Goal: Obtain resource: Obtain resource

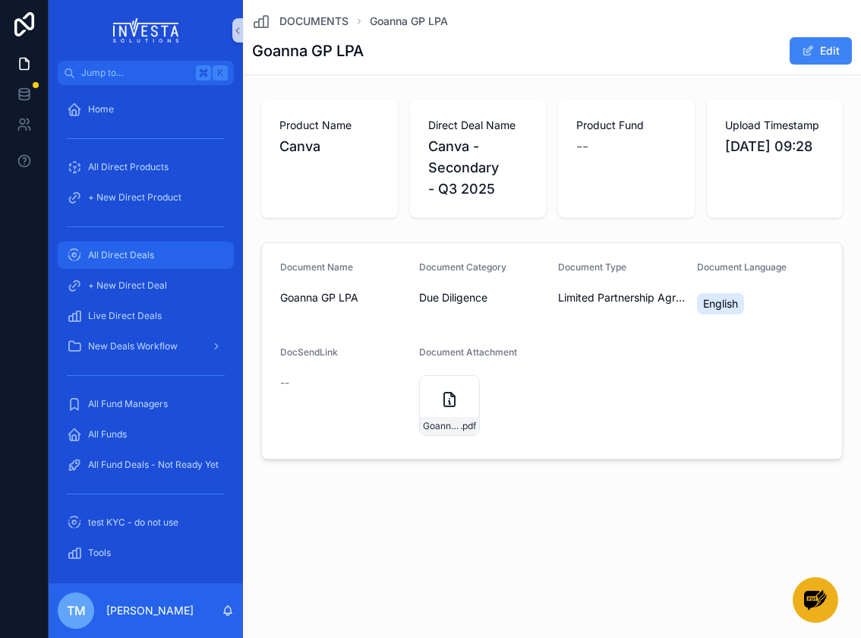
click at [125, 250] on span "All Direct Deals" at bounding box center [121, 255] width 66 height 12
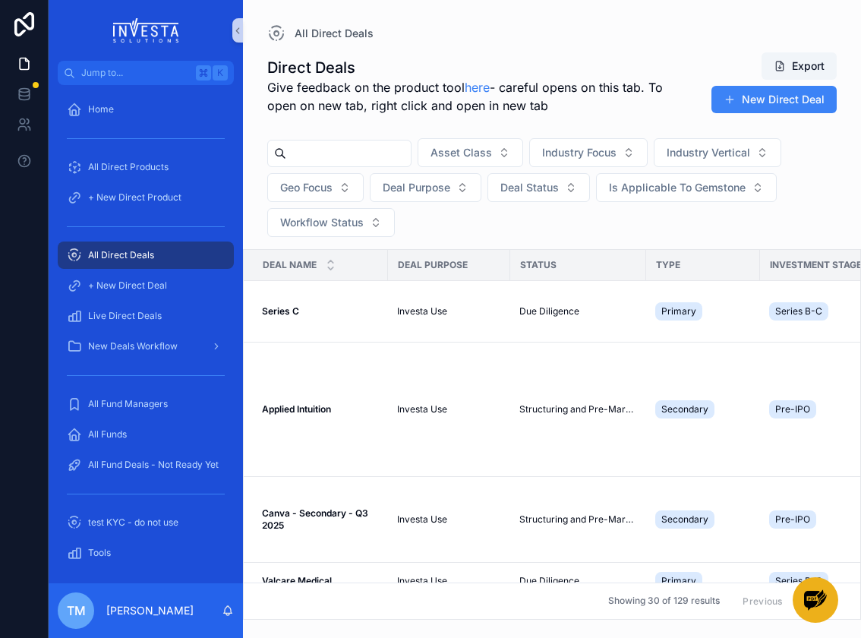
click at [314, 155] on input "scrollable content" at bounding box center [348, 153] width 124 height 21
type input "*****"
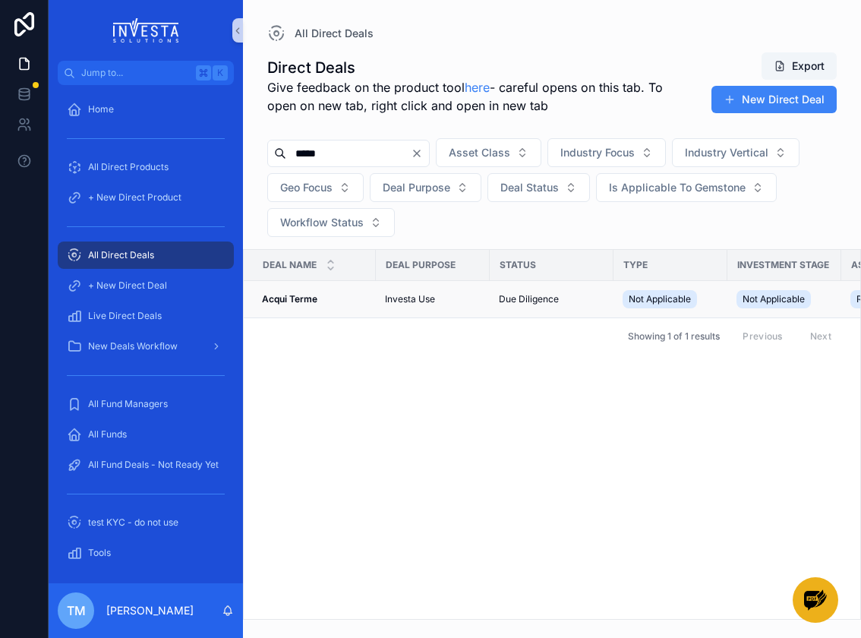
click at [301, 298] on strong "Acqui Terme" at bounding box center [289, 298] width 55 height 11
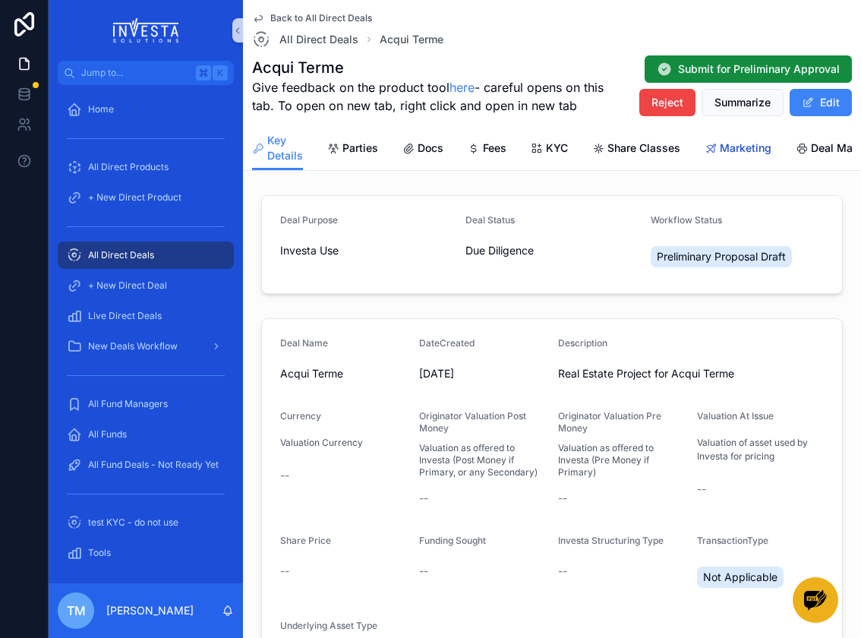
click at [739, 144] on span "Marketing" at bounding box center [746, 147] width 52 height 15
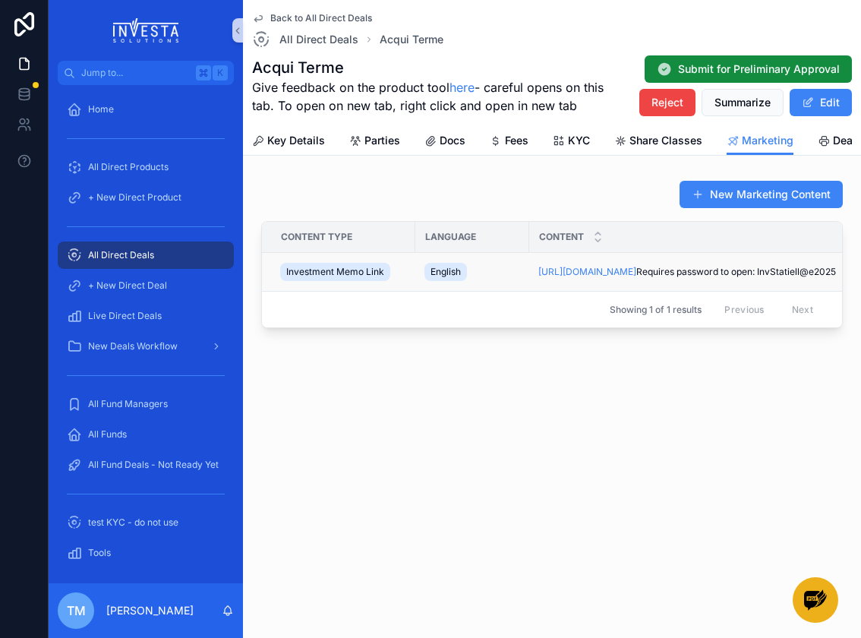
click at [362, 278] on span "Investment Memo Link" at bounding box center [335, 272] width 98 height 12
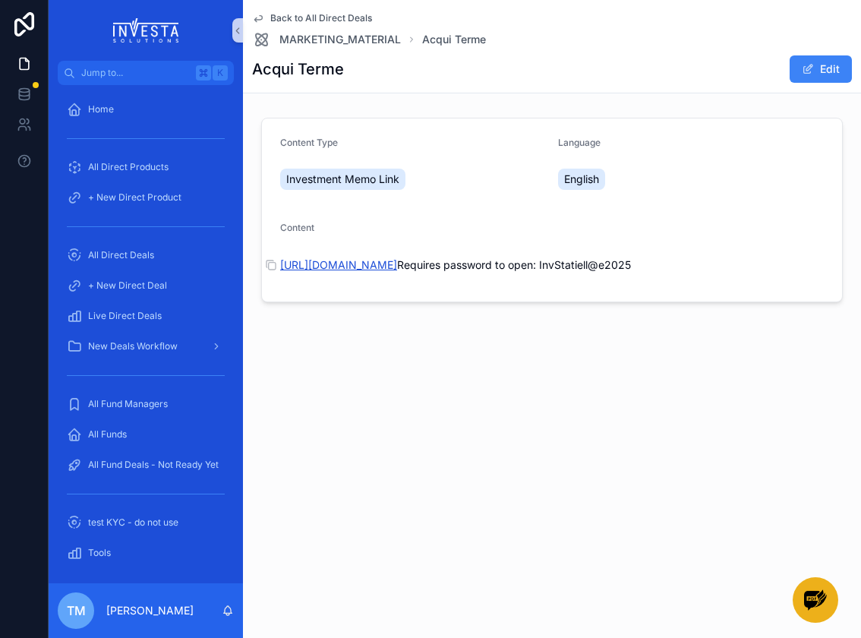
click at [397, 268] on link "[URL][DOMAIN_NAME]" at bounding box center [338, 264] width 117 height 13
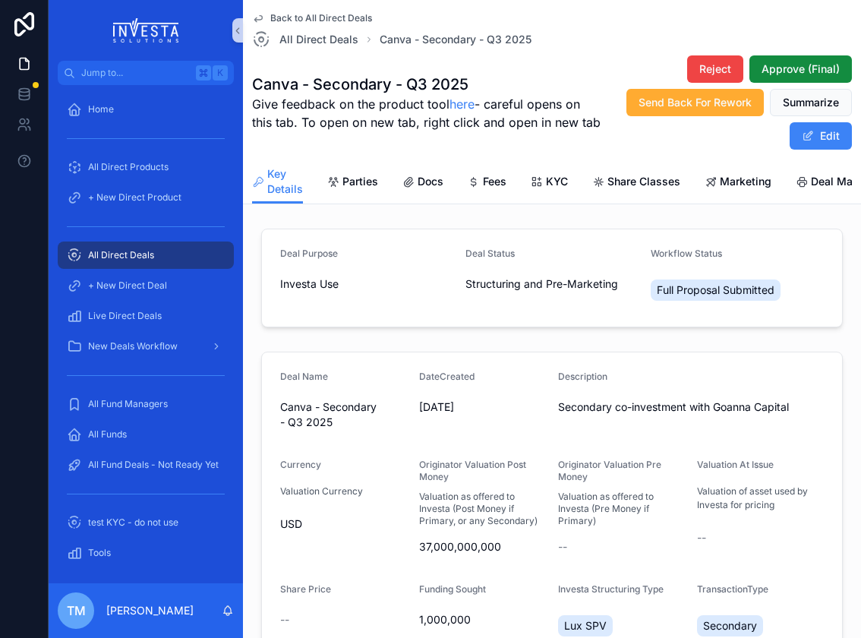
scroll to position [344, 0]
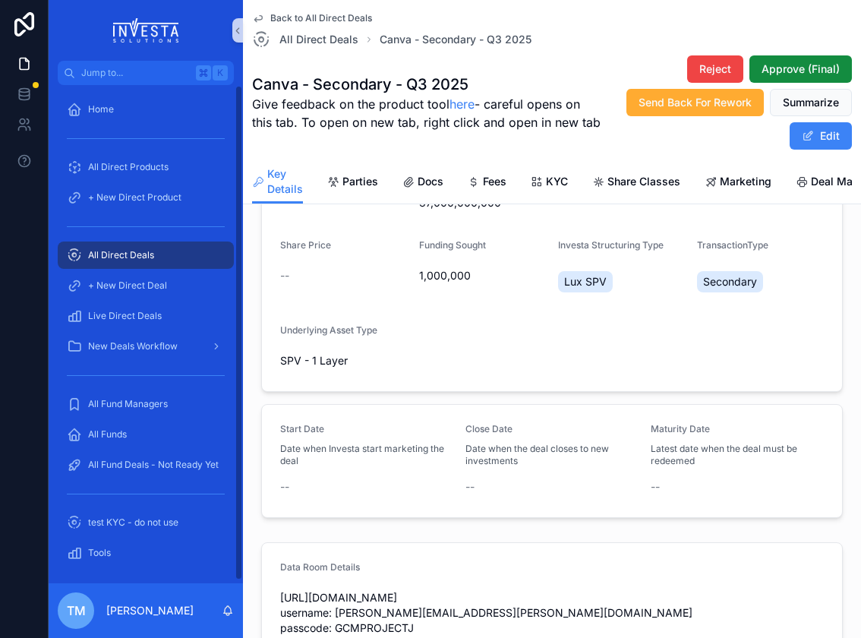
click at [131, 257] on span "All Direct Deals" at bounding box center [121, 255] width 66 height 12
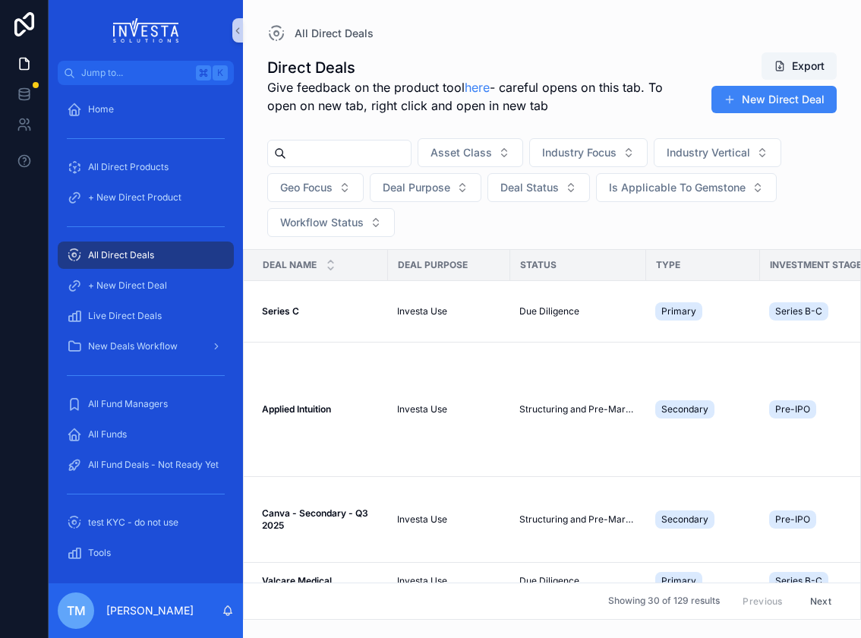
click at [322, 150] on input "scrollable content" at bounding box center [348, 153] width 124 height 21
type input "*"
type input "*****"
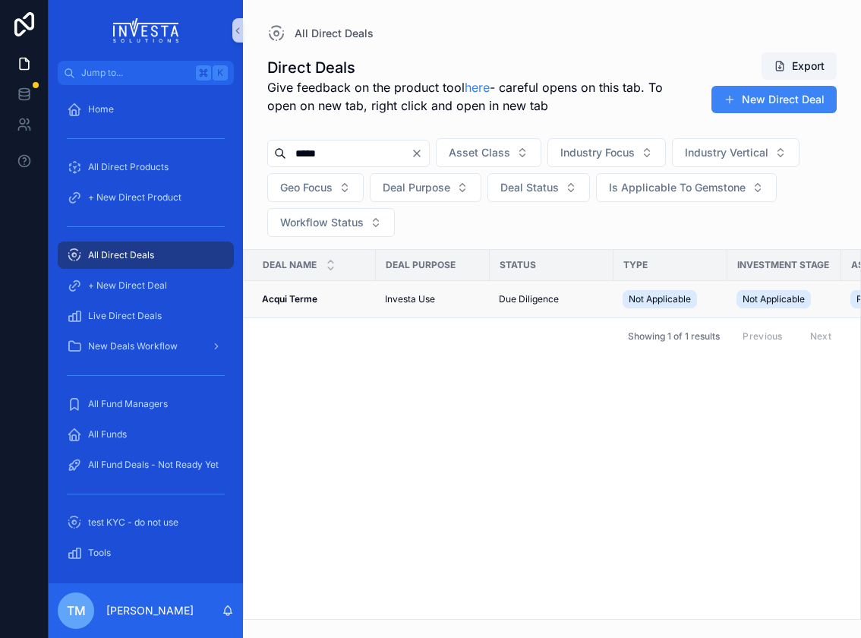
click at [292, 298] on strong "Acqui Terme" at bounding box center [289, 298] width 55 height 11
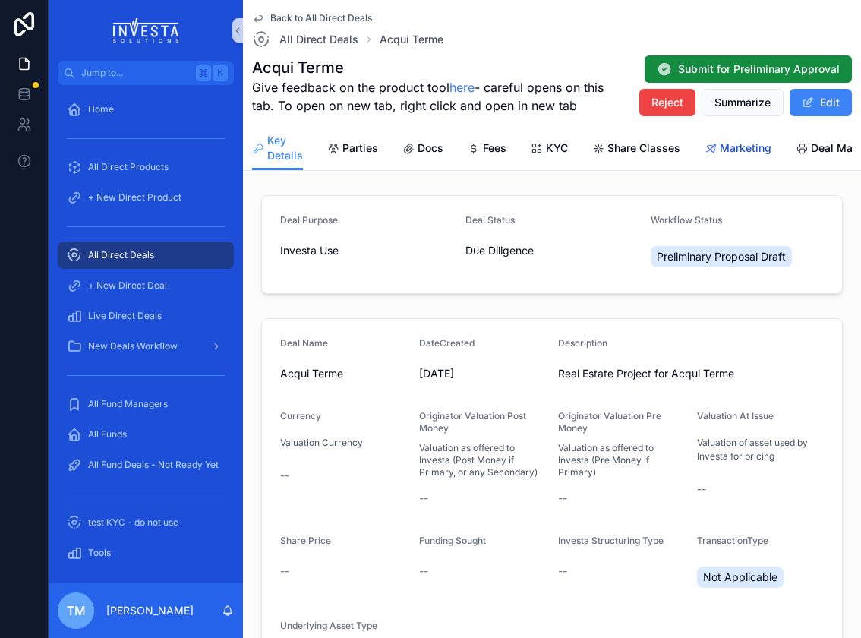
click at [729, 151] on span "Marketing" at bounding box center [746, 147] width 52 height 15
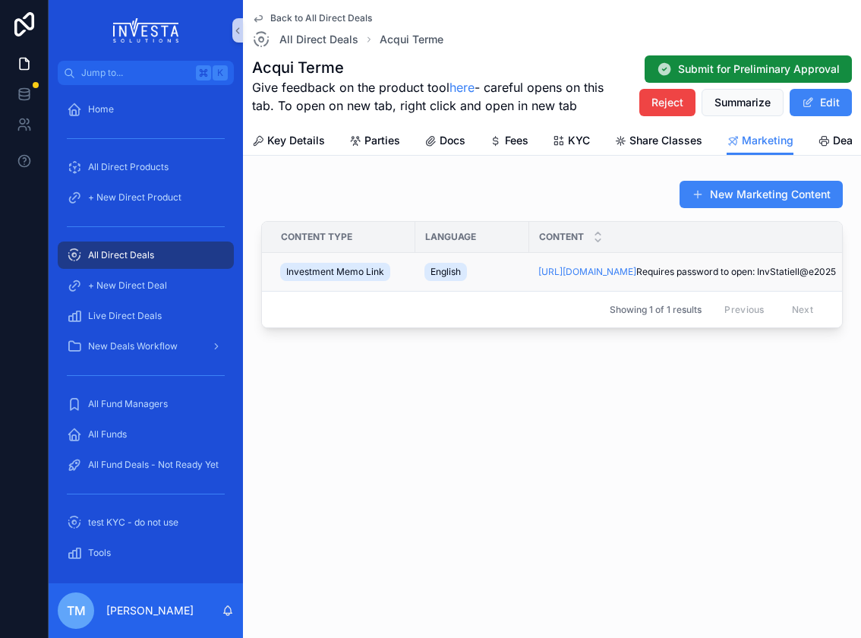
click at [317, 278] on span "Investment Memo Link" at bounding box center [335, 272] width 98 height 12
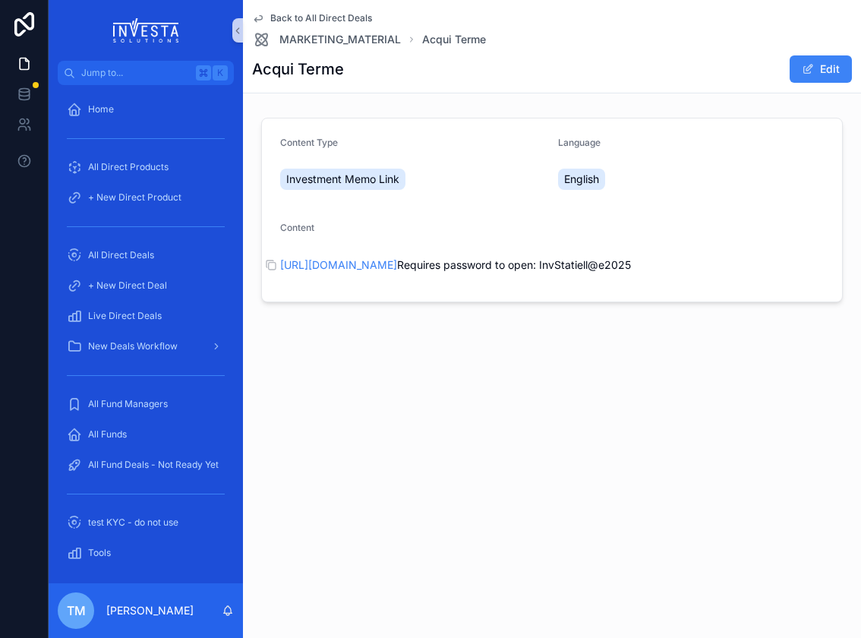
drag, startPoint x: 512, startPoint y: 283, endPoint x: 424, endPoint y: 282, distance: 88.8
click at [424, 272] on p "[URL][DOMAIN_NAME] Requires password to open: InvStatiell@e2025" at bounding box center [551, 265] width 543 height 16
copy p "InvStatiell@e2025"
click at [380, 39] on span "MARKETING_MATERIAL" at bounding box center [339, 39] width 121 height 15
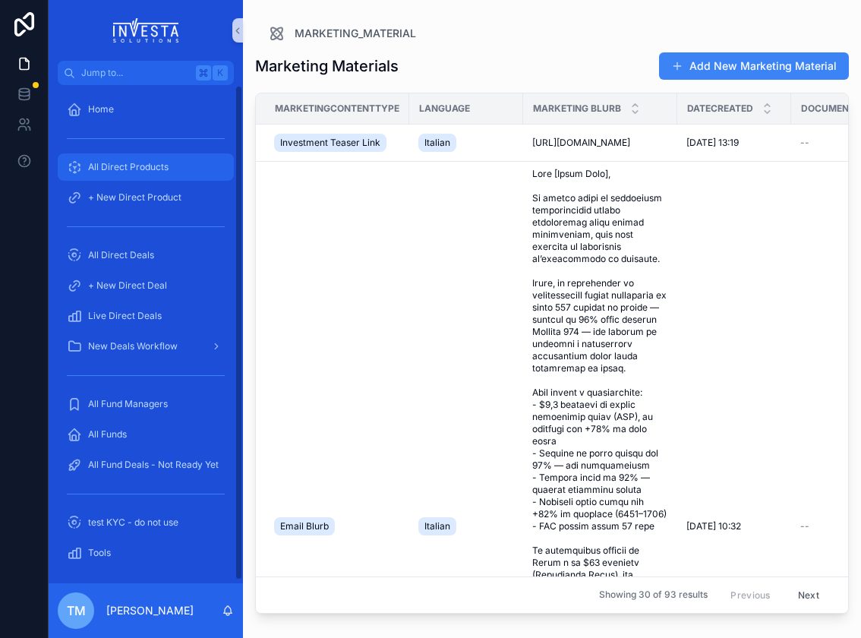
click at [144, 176] on div "All Direct Products" at bounding box center [146, 167] width 158 height 24
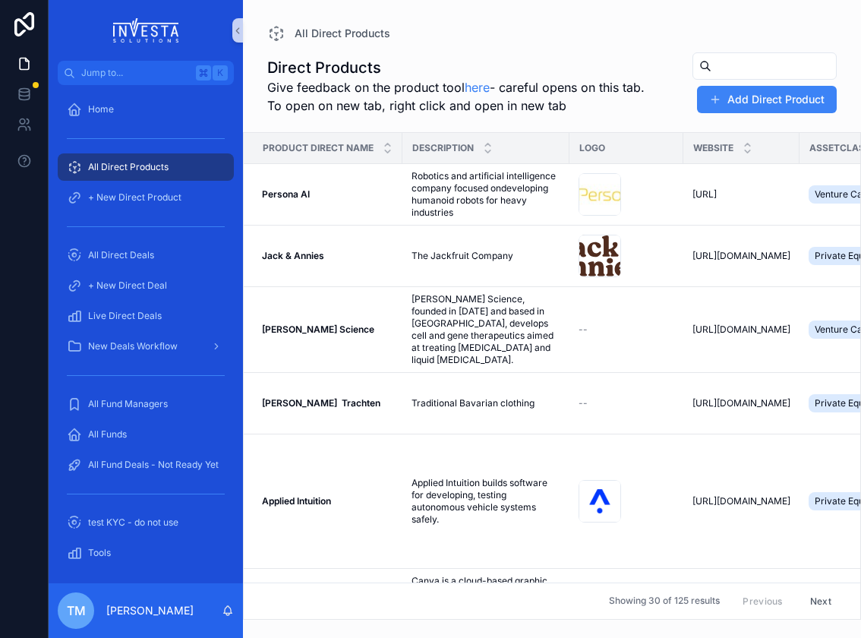
click at [761, 71] on input "scrollable content" at bounding box center [773, 65] width 124 height 21
type input "*"
type input "*****"
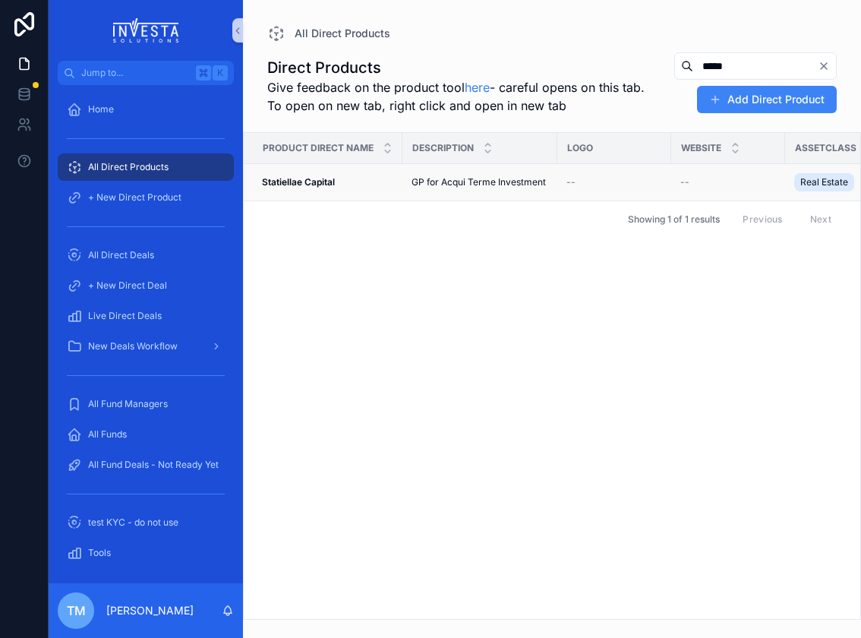
click at [314, 185] on strong "Statiellae Capital" at bounding box center [298, 181] width 73 height 11
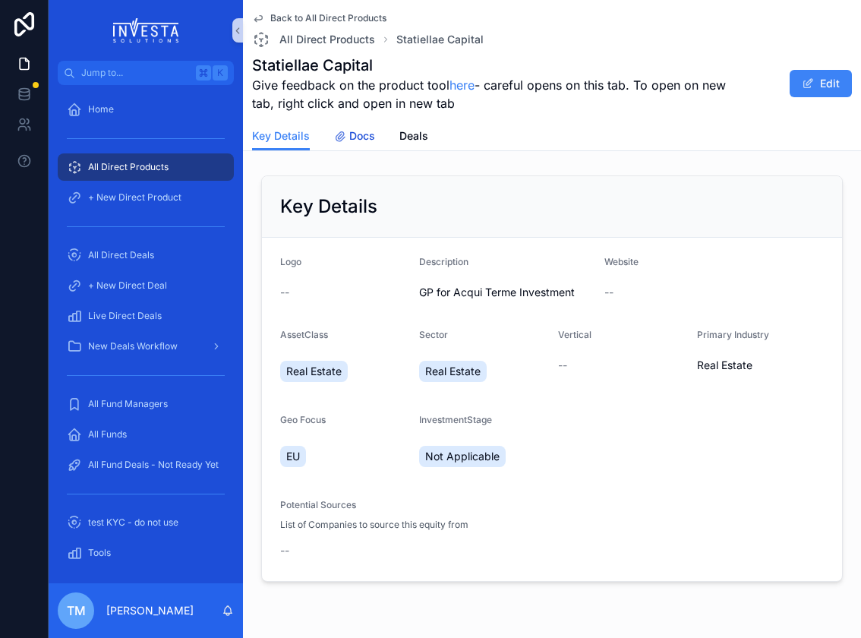
click at [352, 134] on span "Docs" at bounding box center [362, 135] width 26 height 15
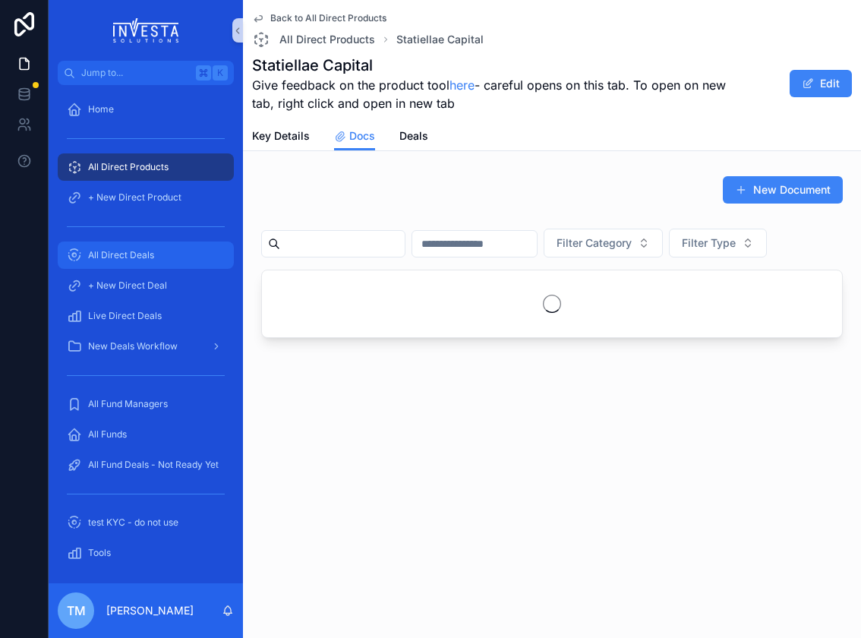
click at [146, 254] on span "All Direct Deals" at bounding box center [121, 255] width 66 height 12
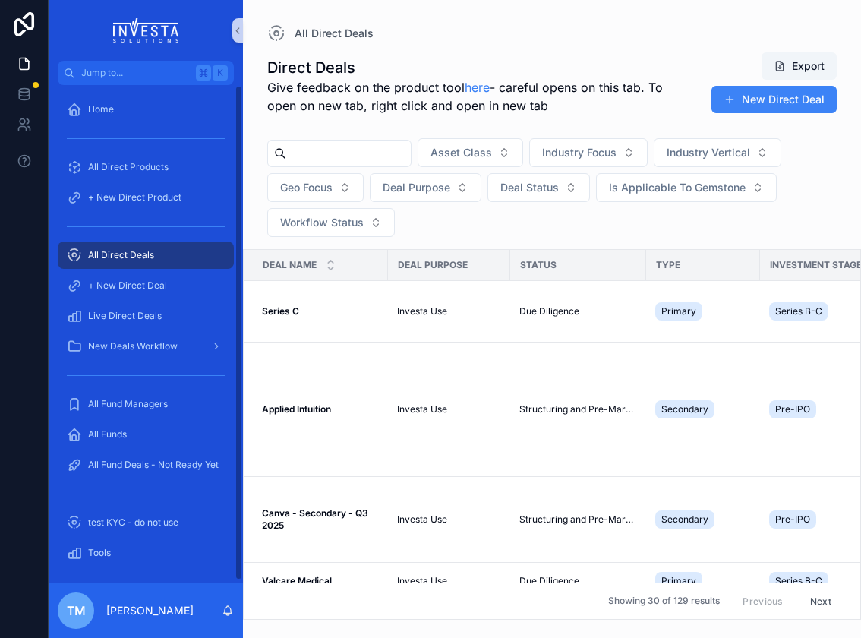
click at [345, 159] on input "scrollable content" at bounding box center [348, 153] width 124 height 21
type input "*****"
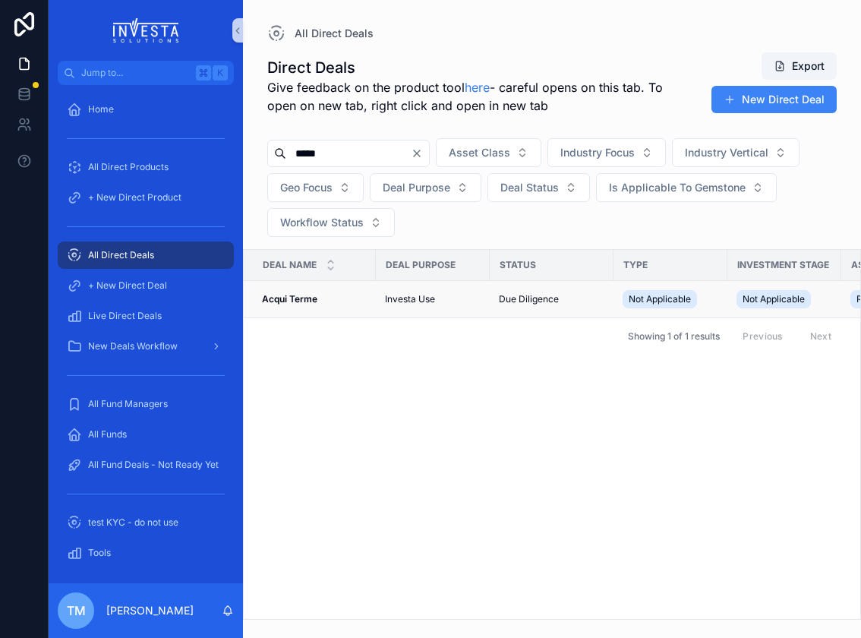
click at [290, 295] on strong "Acqui Terme" at bounding box center [289, 298] width 55 height 11
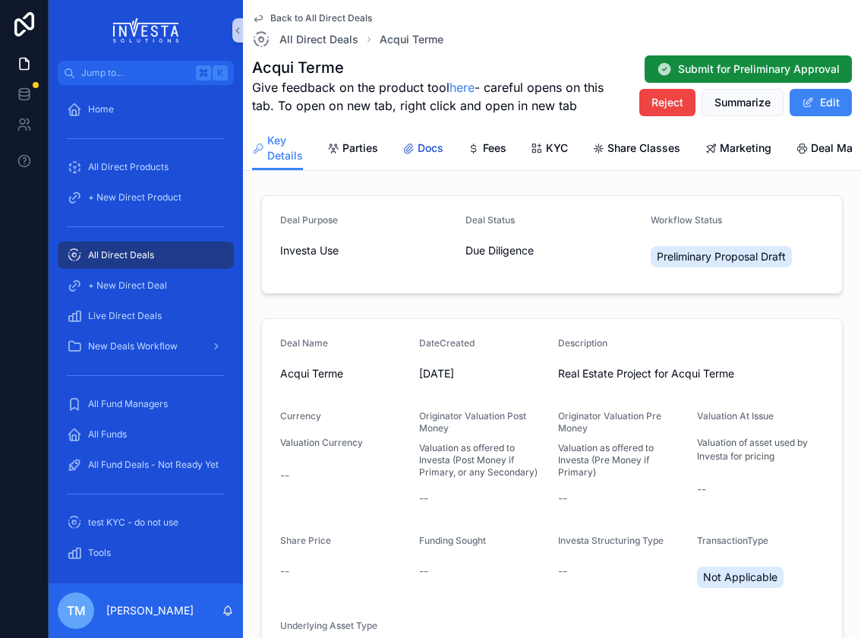
click at [431, 147] on span "Docs" at bounding box center [430, 147] width 26 height 15
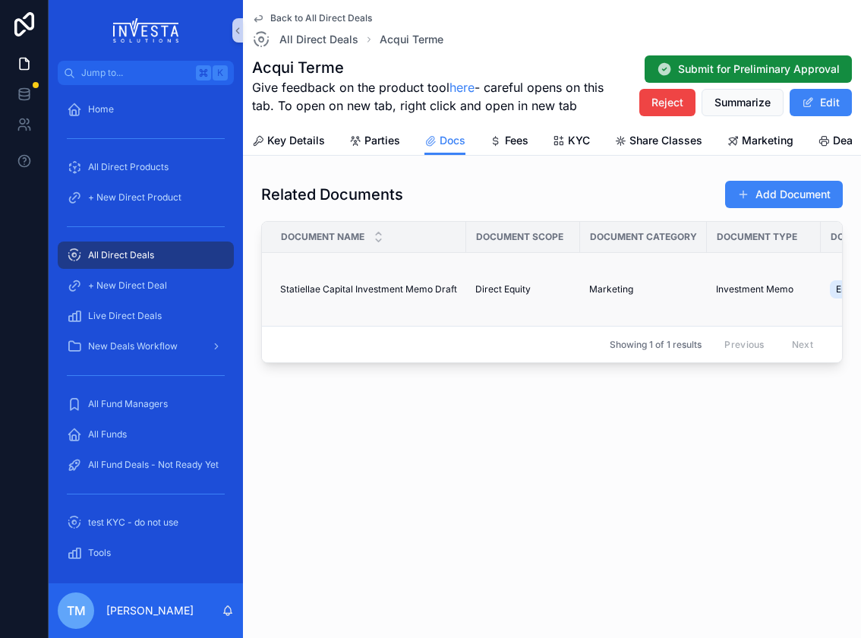
click at [405, 288] on span "Statiellae Capital Investment Memo Draft" at bounding box center [368, 289] width 177 height 12
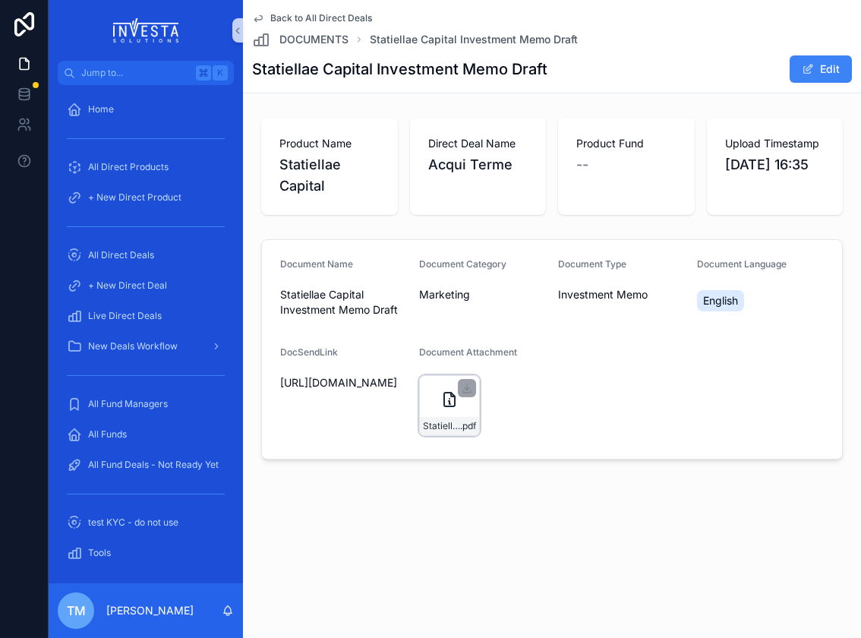
click at [442, 402] on icon "scrollable content" at bounding box center [449, 399] width 18 height 18
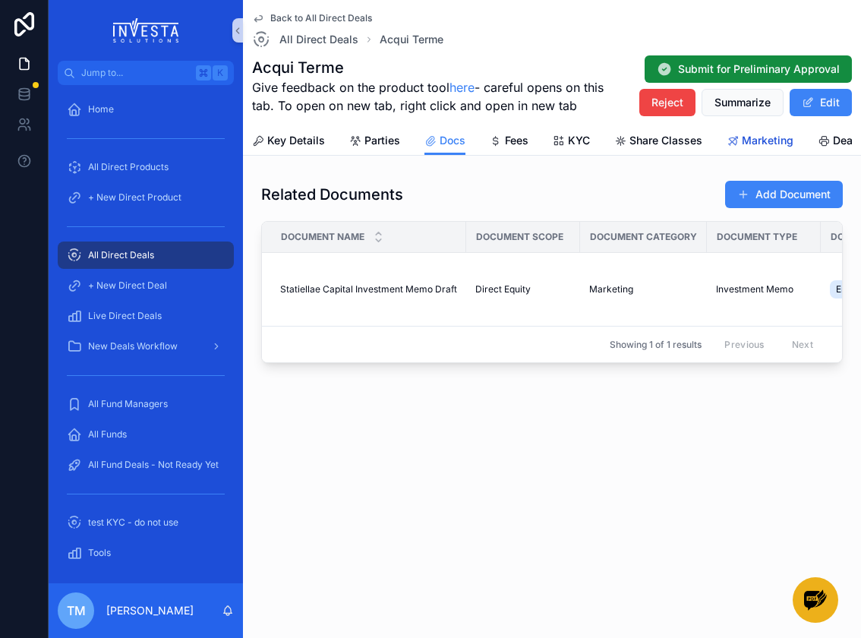
click at [752, 140] on span "Marketing" at bounding box center [768, 140] width 52 height 15
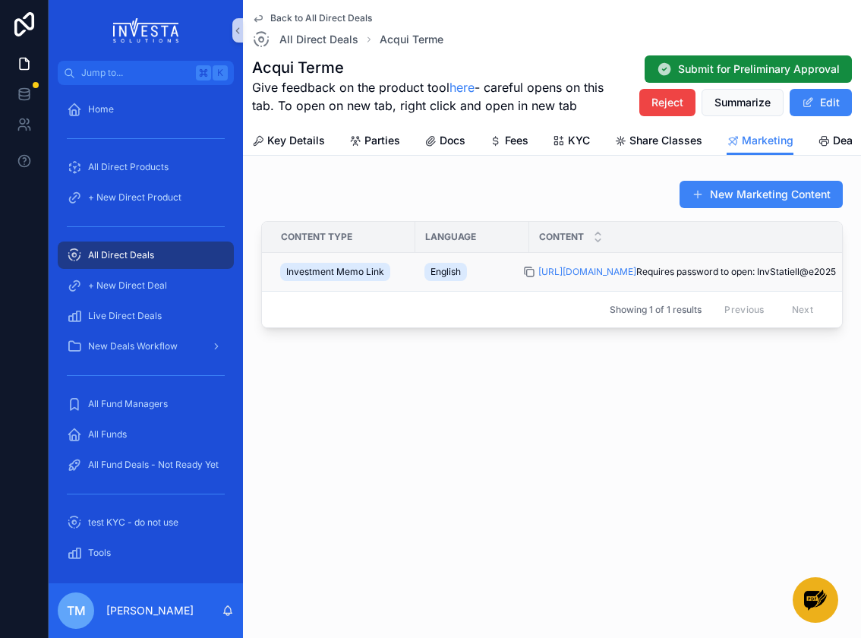
click at [531, 277] on icon "scrollable content" at bounding box center [529, 272] width 12 height 12
drag, startPoint x: 534, startPoint y: 271, endPoint x: 757, endPoint y: 272, distance: 222.4
click at [757, 272] on td "[URL][DOMAIN_NAME] Requires password to open: InvStatiell@e2025 [URL][DOMAIN_NA…" at bounding box center [749, 272] width 440 height 39
copy link "[URL][DOMAIN_NAME]"
drag, startPoint x: 657, startPoint y: 284, endPoint x: 846, endPoint y: 290, distance: 188.3
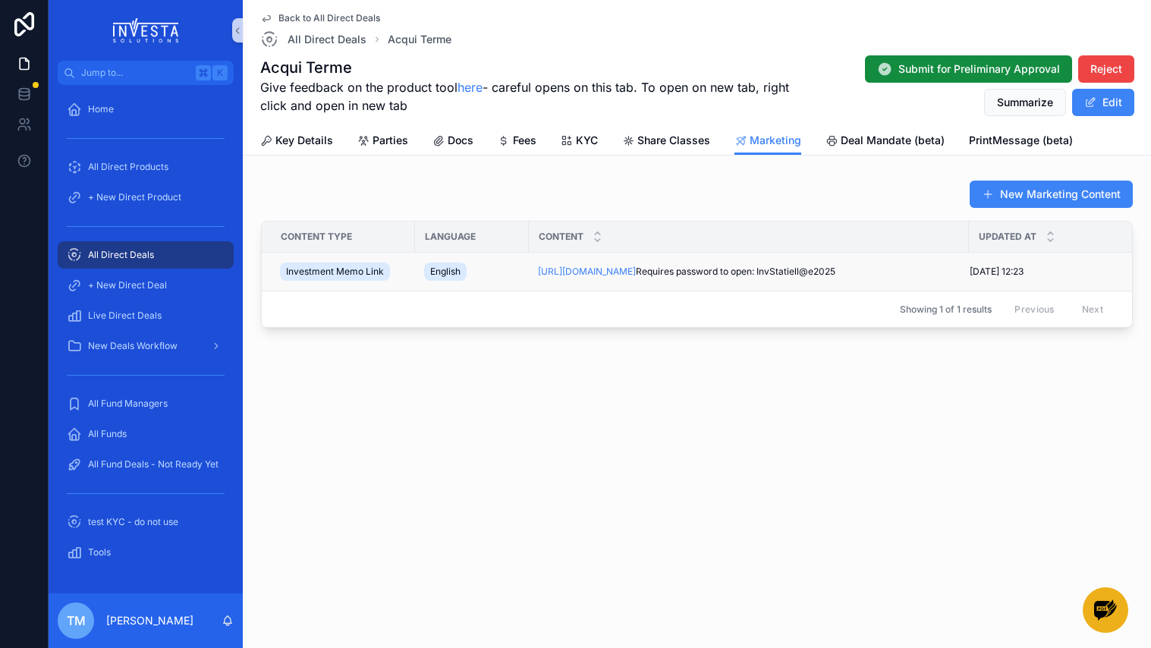
click at [355, 269] on div "Investment Memo Link" at bounding box center [335, 272] width 110 height 18
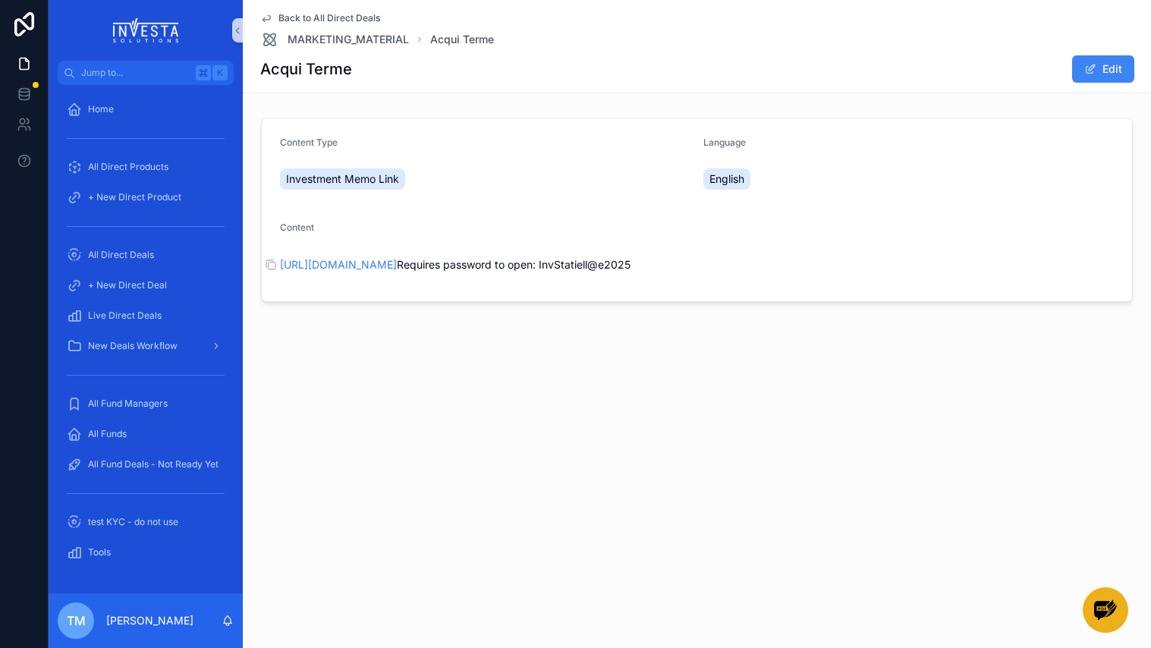
drag, startPoint x: 526, startPoint y: 280, endPoint x: 424, endPoint y: 281, distance: 102.5
click at [424, 272] on p "[URL][DOMAIN_NAME] Requires password to open: InvStatiell@e2025" at bounding box center [697, 265] width 834 height 16
copy p "InvStatiell@e2025"
